Goal: Navigation & Orientation: Find specific page/section

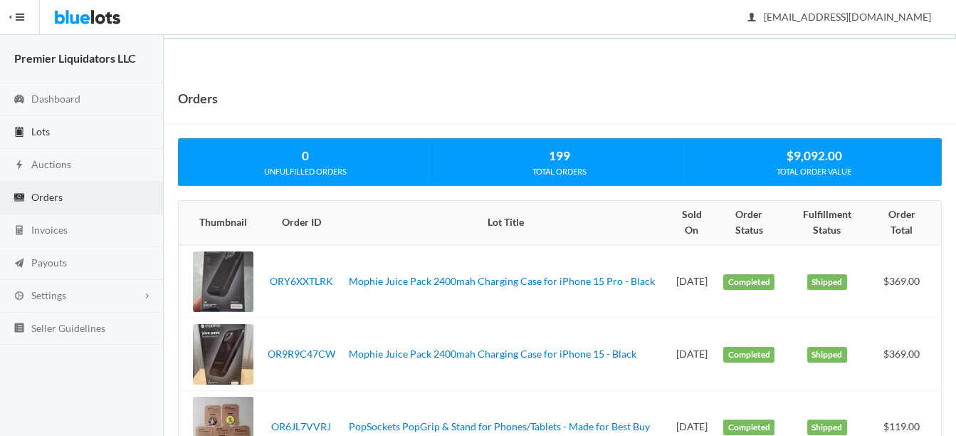
click at [34, 125] on span "Lots" at bounding box center [40, 131] width 19 height 12
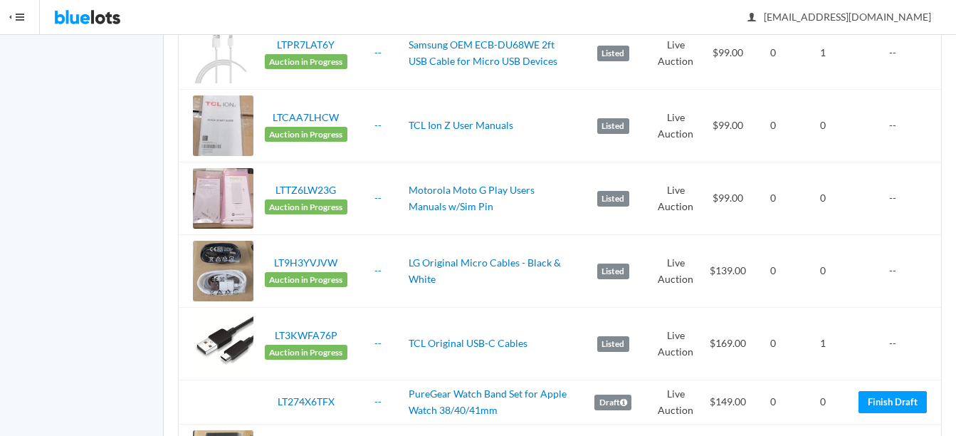
scroll to position [71, 0]
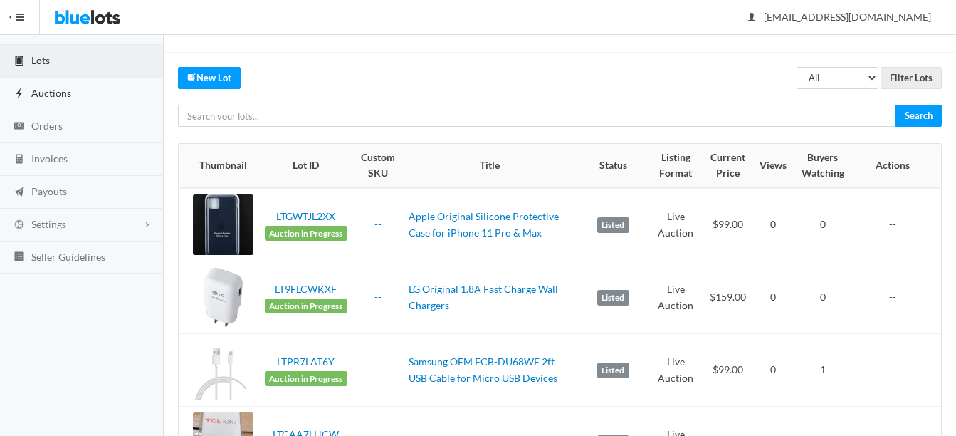
click at [40, 95] on span "Auctions" at bounding box center [51, 93] width 40 height 12
